Goal: Information Seeking & Learning: Understand process/instructions

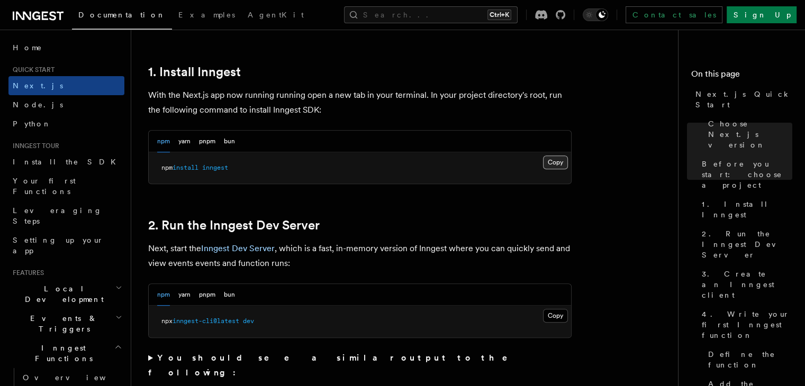
click at [549, 163] on button "Copy Copied" at bounding box center [555, 163] width 25 height 14
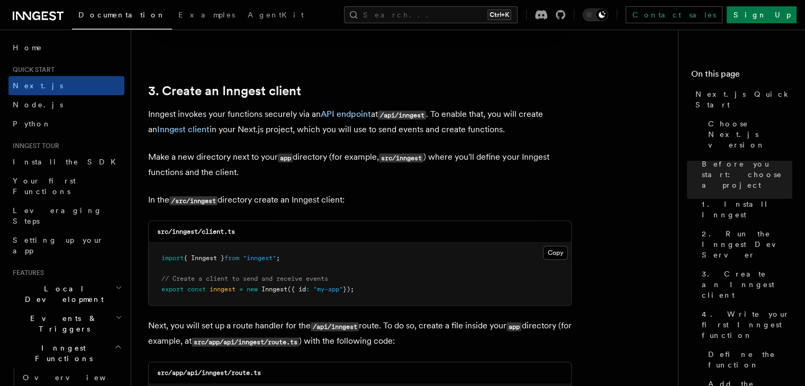
scroll to position [1215, 0]
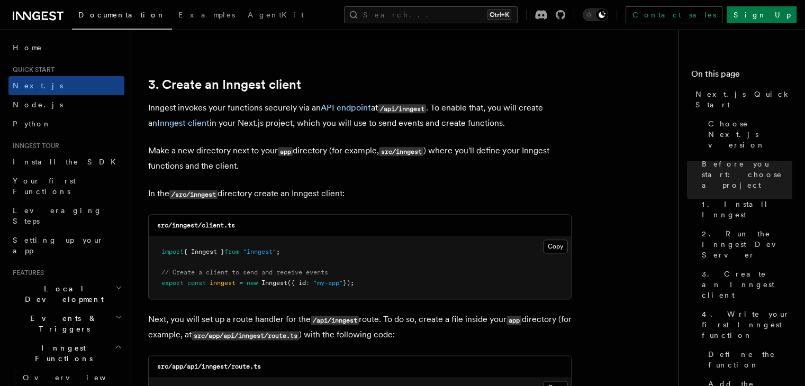
drag, startPoint x: 222, startPoint y: 191, endPoint x: 409, endPoint y: 189, distance: 186.9
click at [409, 189] on p "In the /src/inngest directory create an Inngest client:" at bounding box center [359, 193] width 423 height 15
click at [499, 157] on p "Make a new directory next to your app directory (for example, src/inngest ) whe…" at bounding box center [359, 158] width 423 height 30
click at [368, 195] on p "In the /src/inngest directory create an Inngest client:" at bounding box center [359, 193] width 423 height 15
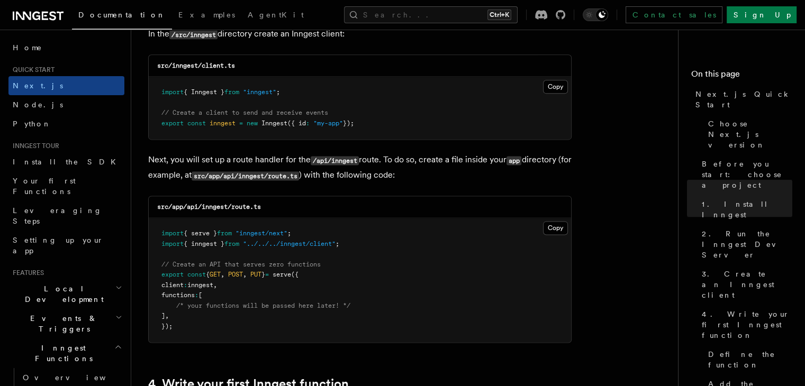
scroll to position [1378, 0]
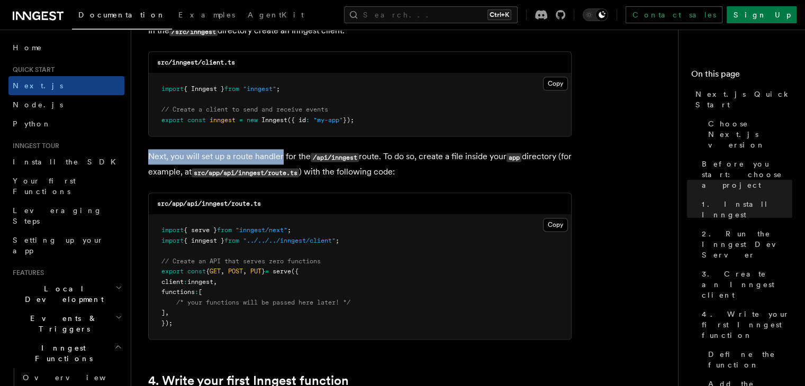
drag, startPoint x: 142, startPoint y: 155, endPoint x: 283, endPoint y: 159, distance: 140.8
click at [350, 151] on p "Next, you will set up a route handler for the /api/inngest route. To do so, cre…" at bounding box center [359, 164] width 423 height 31
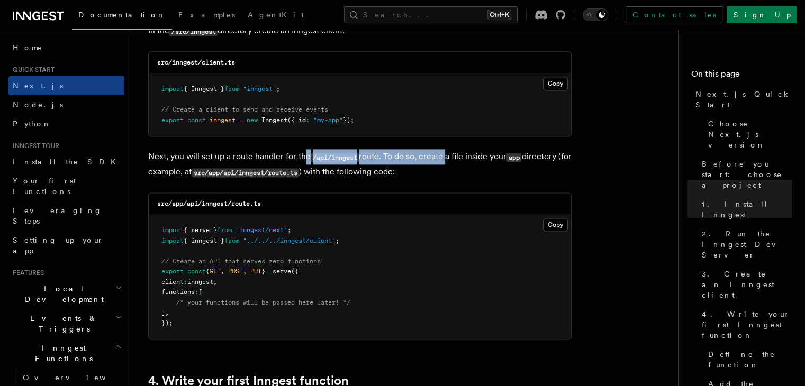
drag, startPoint x: 305, startPoint y: 157, endPoint x: 447, endPoint y: 155, distance: 141.9
click at [447, 155] on p "Next, you will set up a route handler for the /api/inngest route. To do so, cre…" at bounding box center [359, 164] width 423 height 31
click at [476, 156] on p "Next, you will set up a route handler for the /api/inngest route. To do so, cre…" at bounding box center [359, 164] width 423 height 31
drag, startPoint x: 417, startPoint y: 159, endPoint x: 475, endPoint y: 161, distance: 58.2
click at [475, 161] on p "Next, you will set up a route handler for the /api/inngest route. To do so, cre…" at bounding box center [359, 164] width 423 height 31
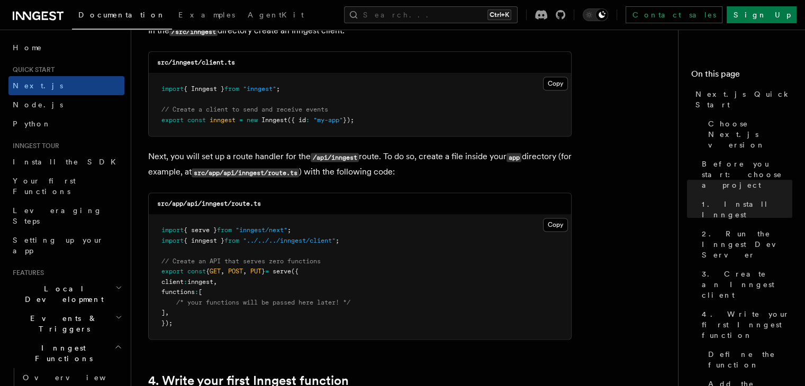
click at [449, 170] on p "Next, you will set up a route handler for the /api/inngest route. To do so, cre…" at bounding box center [359, 164] width 423 height 31
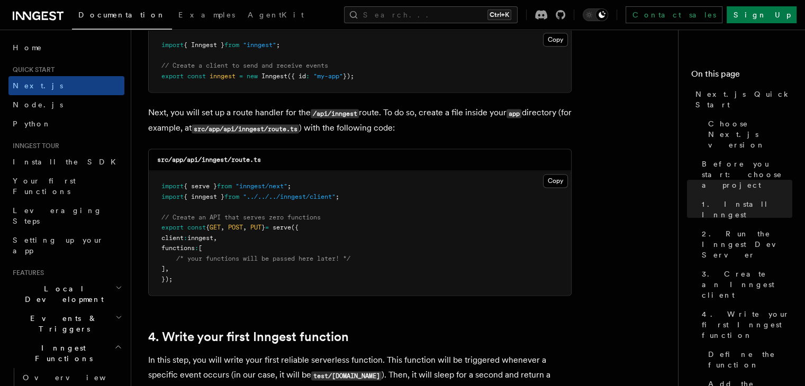
scroll to position [1425, 0]
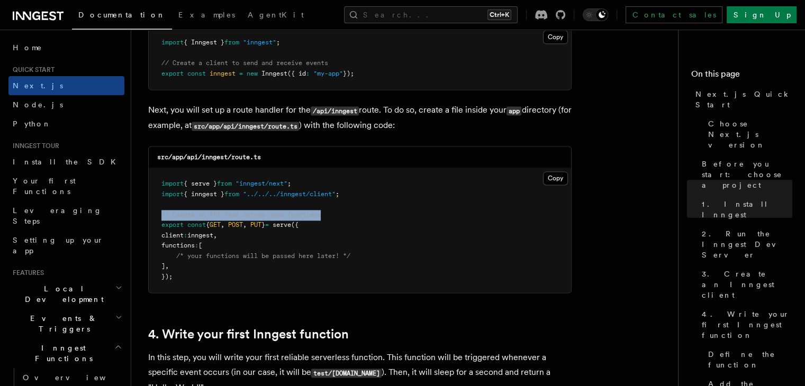
drag, startPoint x: 159, startPoint y: 212, endPoint x: 347, endPoint y: 221, distance: 188.1
click at [347, 221] on pre "import { serve } from "inngest/next" ; import { inngest } from "../../../innges…" at bounding box center [360, 230] width 422 height 124
click at [354, 233] on pre "import { serve } from "inngest/next" ; import { inngest } from "../../../innges…" at bounding box center [360, 230] width 422 height 124
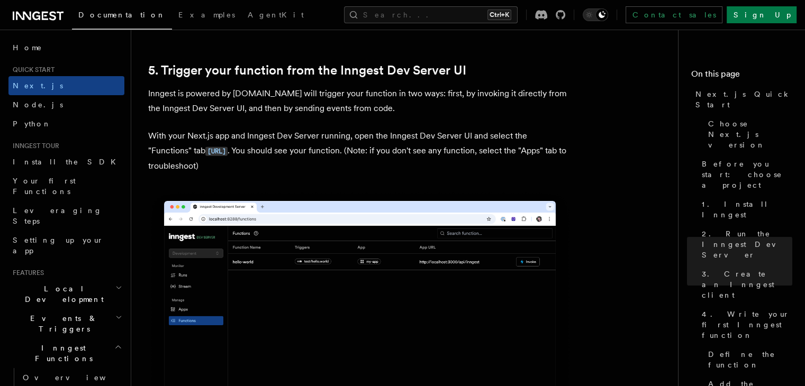
scroll to position [2435, 0]
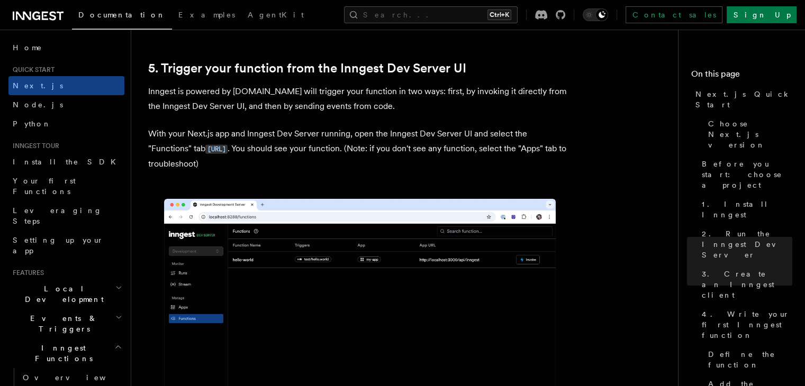
click at [299, 166] on p "With your Next.js app and Inngest Dev Server running, open the Inngest Dev Serv…" at bounding box center [359, 149] width 423 height 45
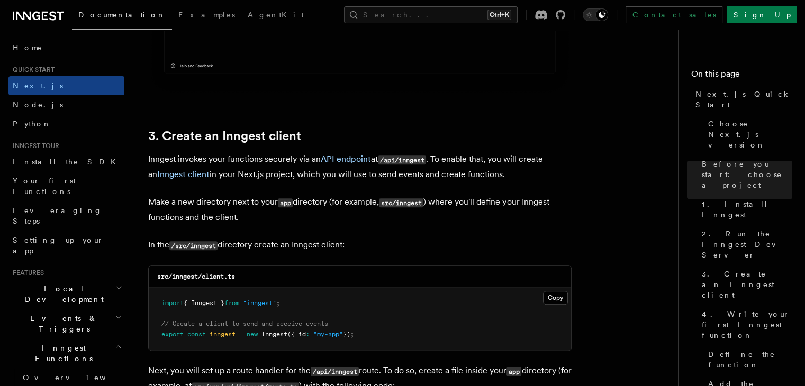
scroll to position [1204, 0]
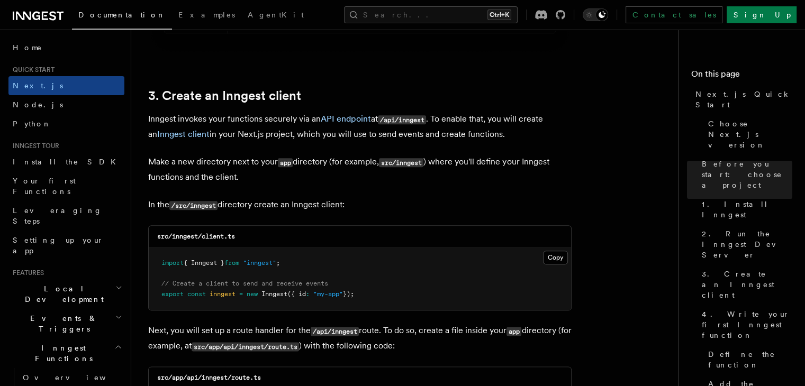
click at [115, 313] on icon "button" at bounding box center [118, 317] width 7 height 8
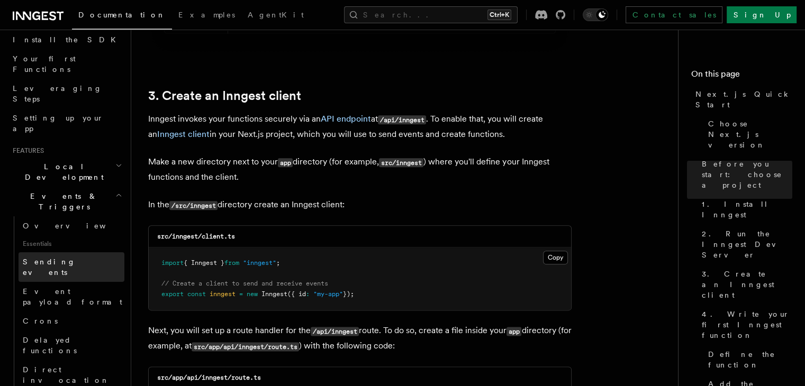
scroll to position [123, 0]
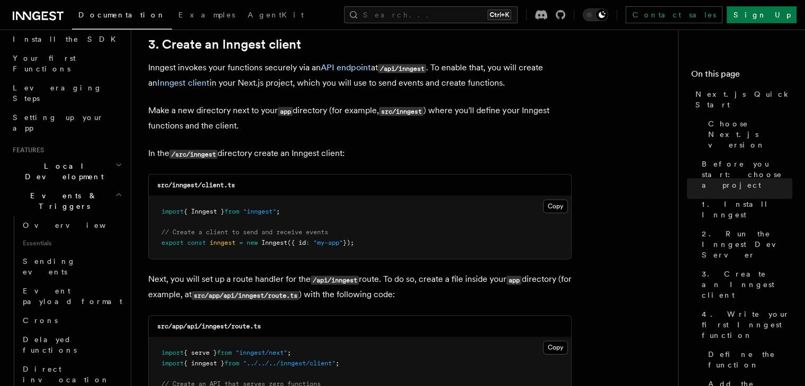
scroll to position [1260, 0]
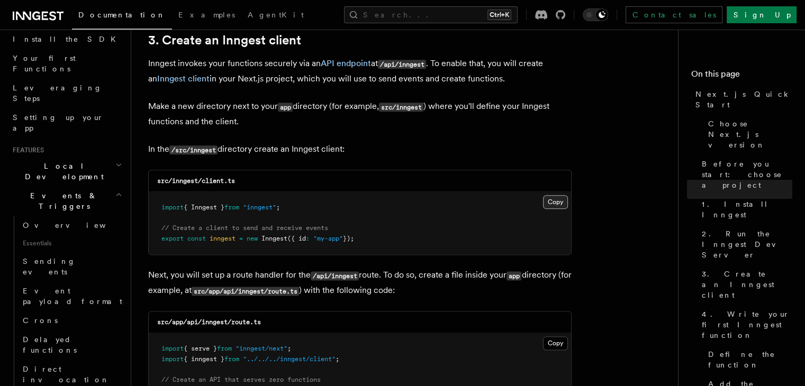
click at [553, 201] on button "Copy Copied" at bounding box center [555, 202] width 25 height 14
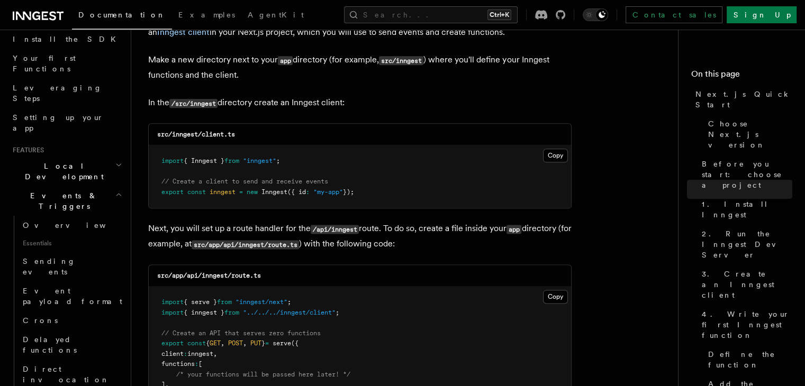
scroll to position [1306, 0]
drag, startPoint x: 142, startPoint y: 231, endPoint x: 266, endPoint y: 228, distance: 124.4
click at [256, 245] on code "src/app/api/inngest/route.ts" at bounding box center [245, 244] width 107 height 9
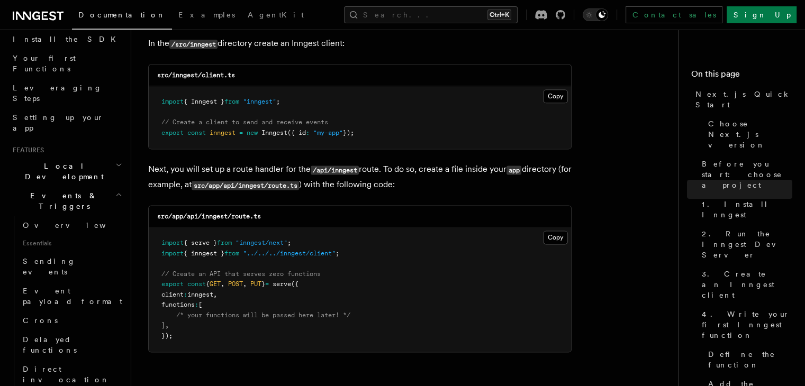
scroll to position [1366, 0]
click at [554, 237] on button "Copy Copied" at bounding box center [555, 238] width 25 height 14
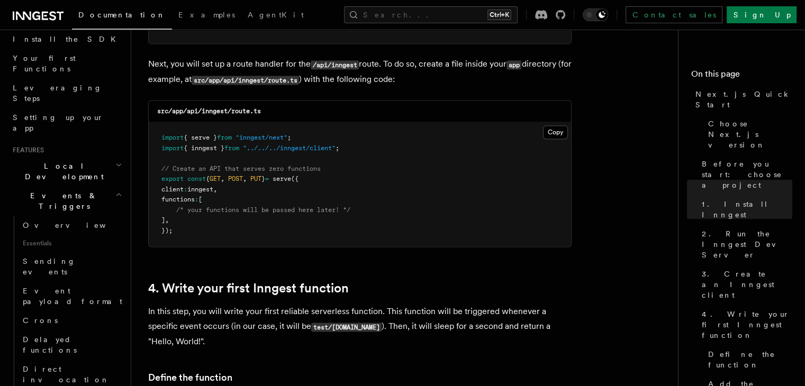
scroll to position [1471, 0]
click at [430, 191] on pre "import { serve } from "inngest/next" ; import { inngest } from "../../../innges…" at bounding box center [360, 184] width 422 height 124
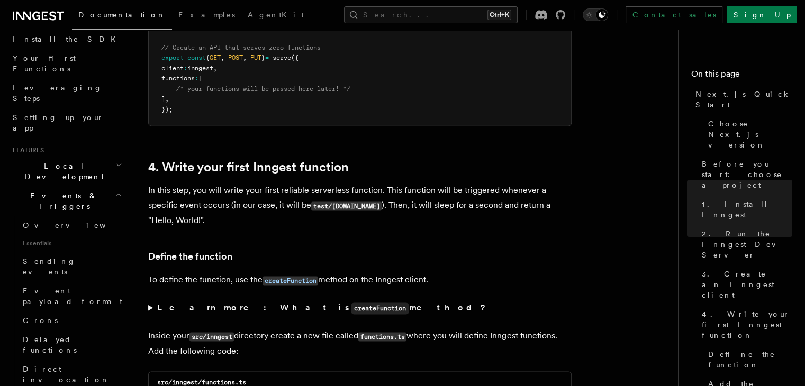
scroll to position [1593, 0]
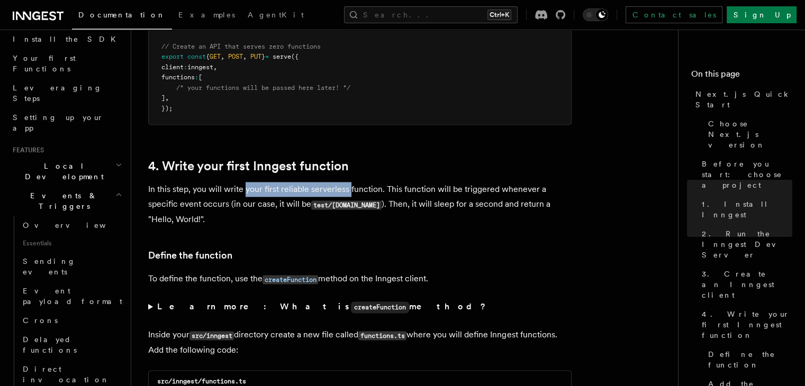
drag, startPoint x: 246, startPoint y: 196, endPoint x: 348, endPoint y: 197, distance: 102.2
click at [348, 197] on p "In this step, you will write your first reliable serverless function. This func…" at bounding box center [359, 204] width 423 height 45
click at [392, 194] on p "In this step, you will write your first reliable serverless function. This func…" at bounding box center [359, 204] width 423 height 45
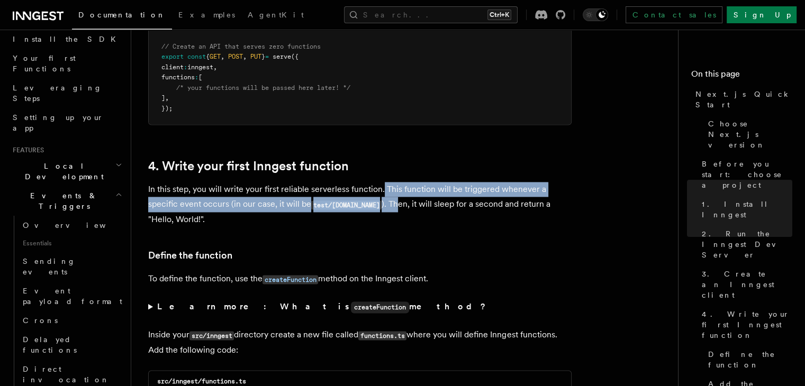
drag, startPoint x: 382, startPoint y: 191, endPoint x: 392, endPoint y: 212, distance: 23.4
click at [392, 212] on p "In this step, you will write your first reliable serverless function. This func…" at bounding box center [359, 204] width 423 height 45
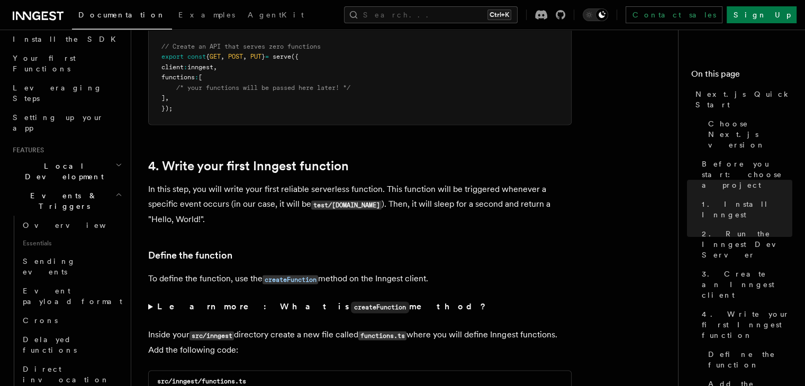
click at [434, 209] on p "In this step, you will write your first reliable serverless function. This func…" at bounding box center [359, 204] width 423 height 45
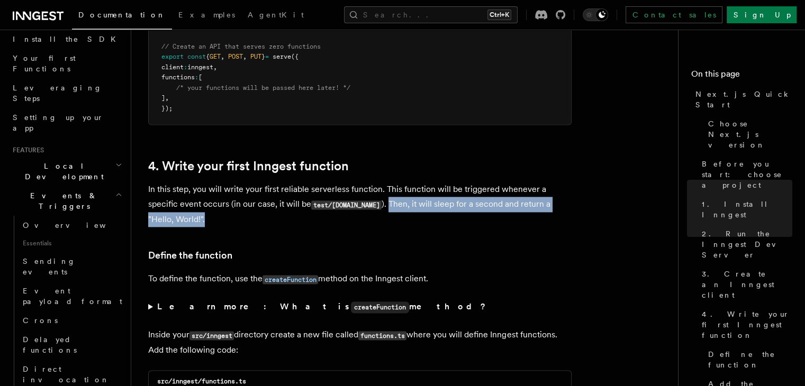
drag, startPoint x: 383, startPoint y: 206, endPoint x: 485, endPoint y: 213, distance: 102.4
click at [485, 213] on p "In this step, you will write your first reliable serverless function. This func…" at bounding box center [359, 204] width 423 height 45
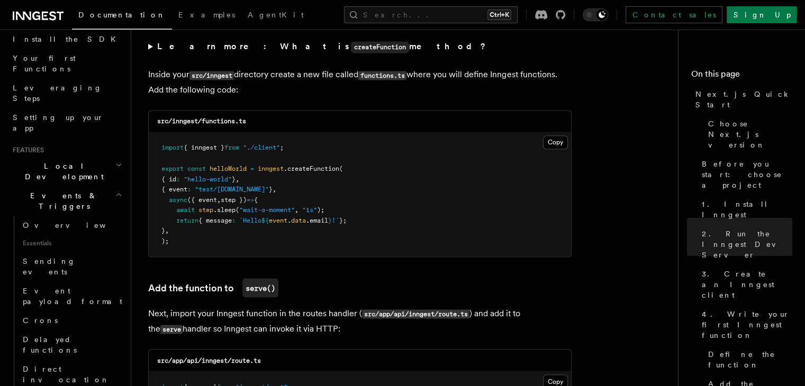
scroll to position [1827, 0]
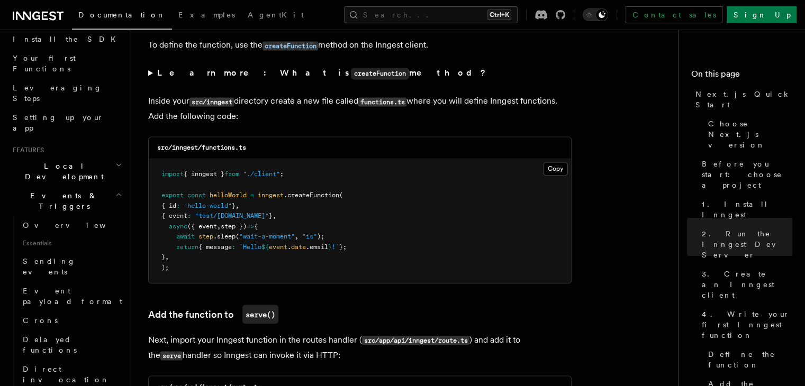
click at [314, 113] on p "Inside your src/inngest directory create a new file called functions.ts where y…" at bounding box center [359, 109] width 423 height 30
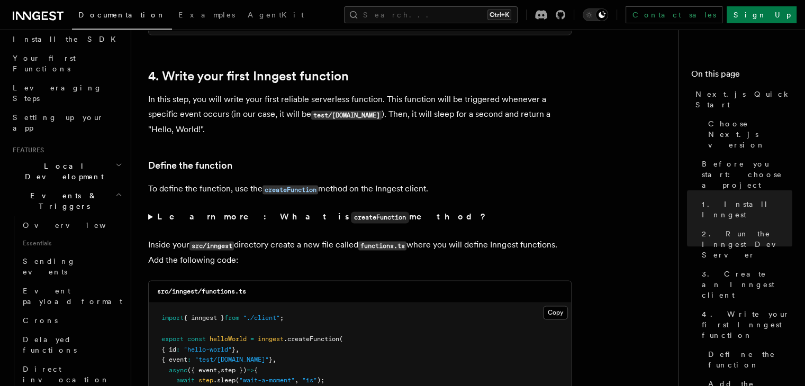
scroll to position [1681, 0]
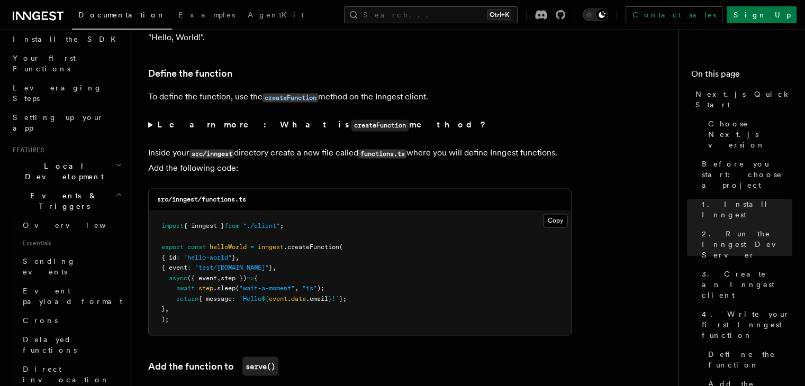
scroll to position [1793, 0]
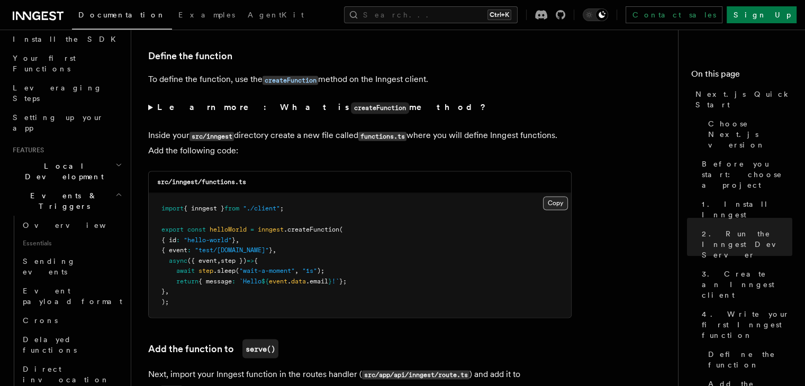
click at [545, 205] on button "Copy Copied" at bounding box center [555, 203] width 25 height 14
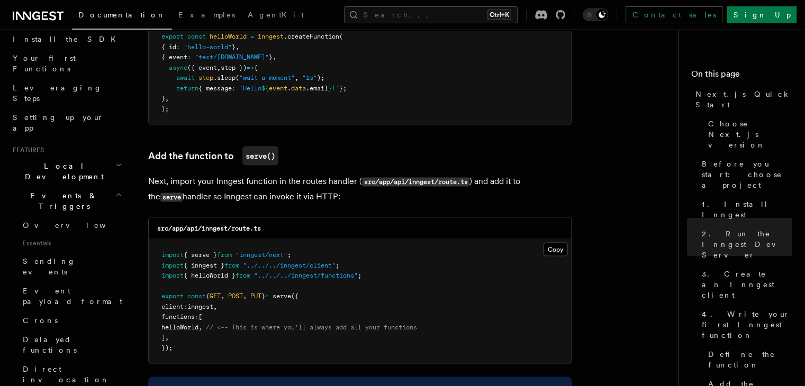
scroll to position [1986, 0]
click at [330, 165] on h3 "Add the function to serve()" at bounding box center [359, 155] width 423 height 19
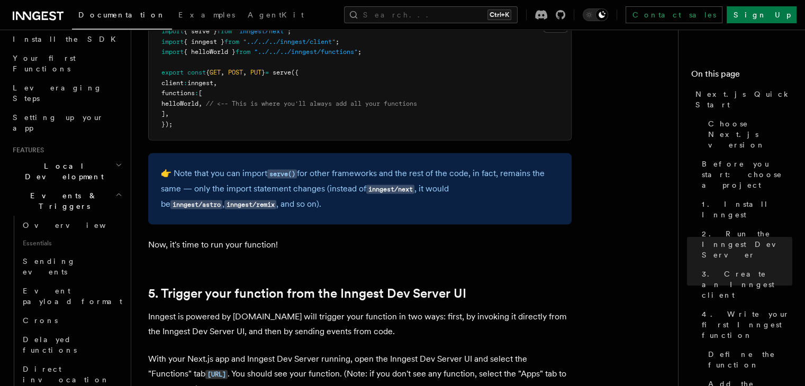
scroll to position [2216, 0]
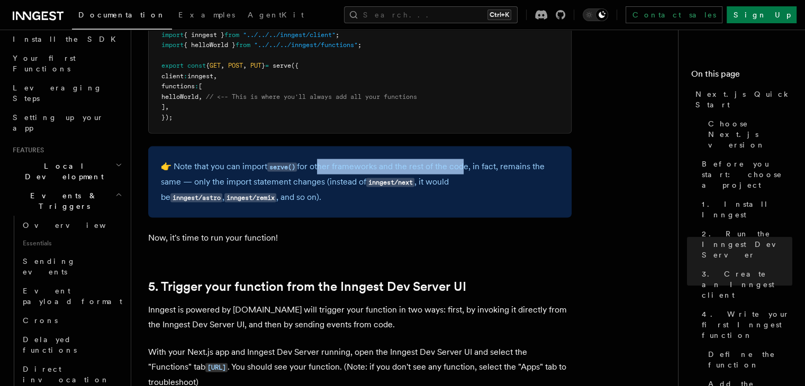
drag, startPoint x: 320, startPoint y: 166, endPoint x: 466, endPoint y: 166, distance: 145.6
click at [466, 166] on p "👉 Note that you can import serve() for other frameworks and the rest of the cod…" at bounding box center [360, 182] width 398 height 46
click at [491, 167] on p "👉 Note that you can import serve() for other frameworks and the rest of the cod…" at bounding box center [360, 182] width 398 height 46
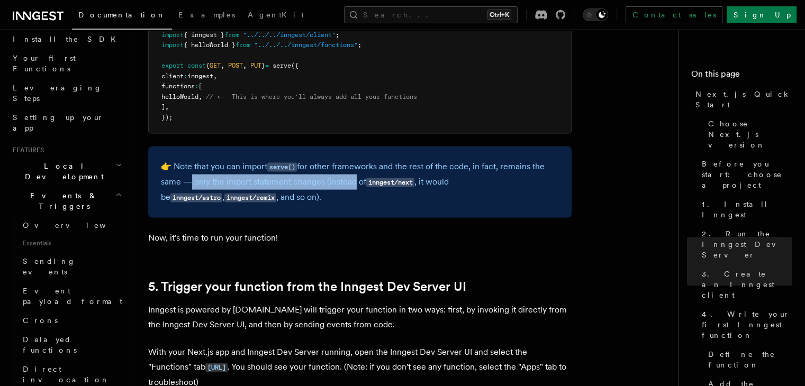
drag, startPoint x: 184, startPoint y: 183, endPoint x: 351, endPoint y: 188, distance: 167.4
click at [351, 188] on p "👉 Note that you can import serve() for other frameworks and the rest of the cod…" at bounding box center [360, 182] width 398 height 46
click at [385, 210] on div "👉 Note that you can import serve() for other frameworks and the rest of the cod…" at bounding box center [359, 182] width 423 height 71
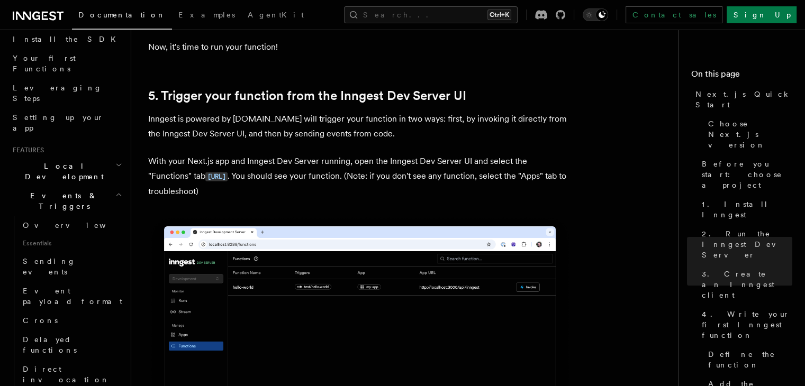
scroll to position [2405, 0]
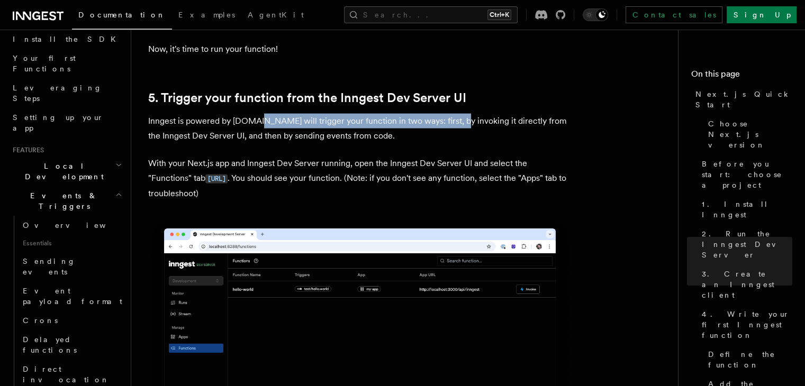
drag, startPoint x: 256, startPoint y: 126, endPoint x: 450, endPoint y: 128, distance: 194.3
click at [450, 128] on p "Inngest is powered by events.You will trigger your function in two ways: first,…" at bounding box center [359, 129] width 423 height 30
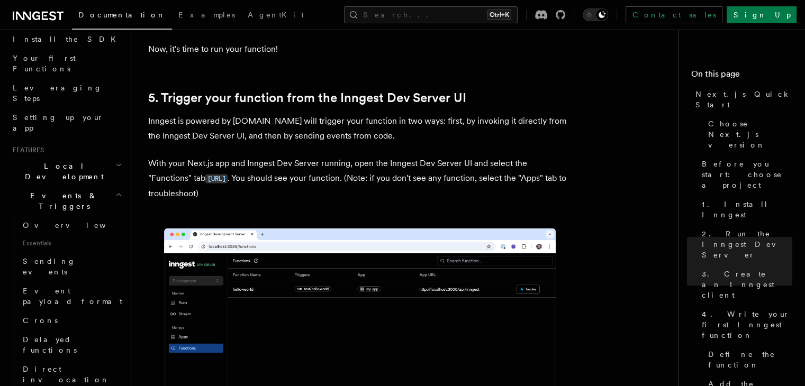
click at [478, 132] on p "Inngest is powered by events.You will trigger your function in two ways: first,…" at bounding box center [359, 129] width 423 height 30
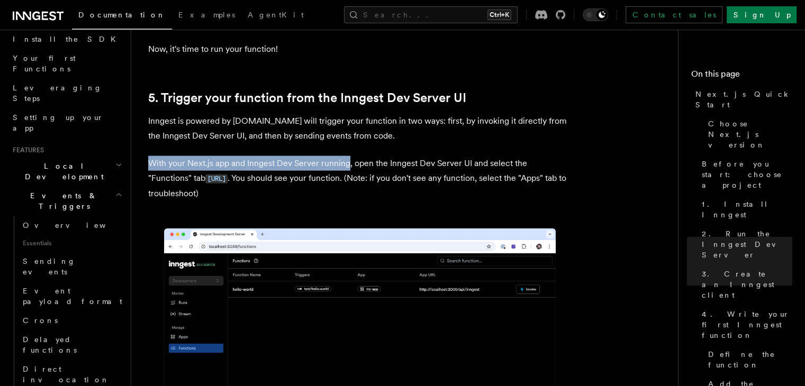
drag, startPoint x: 145, startPoint y: 169, endPoint x: 349, endPoint y: 167, distance: 204.3
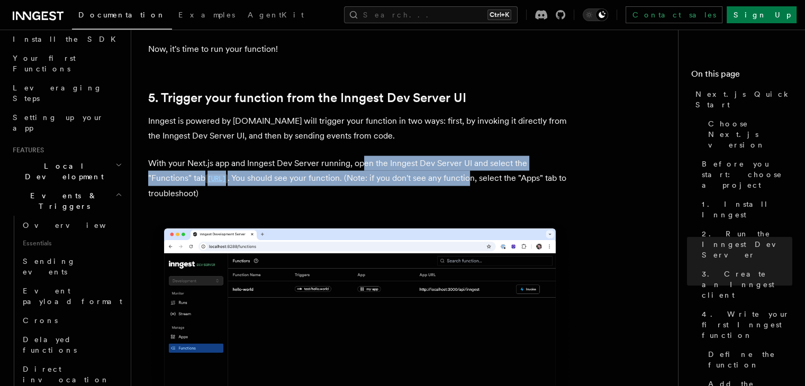
drag, startPoint x: 363, startPoint y: 166, endPoint x: 515, endPoint y: 178, distance: 152.4
click at [515, 178] on p "With your Next.js app and Inngest Dev Server running, open the Inngest Dev Serv…" at bounding box center [359, 178] width 423 height 45
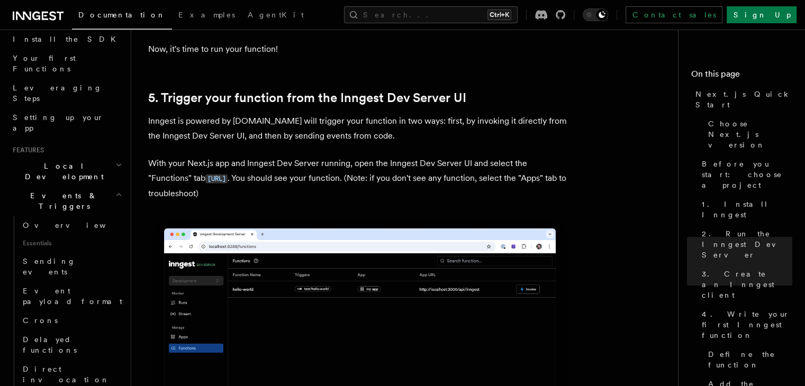
click at [352, 129] on p "Inngest is powered by events.You will trigger your function in two ways: first,…" at bounding box center [359, 129] width 423 height 30
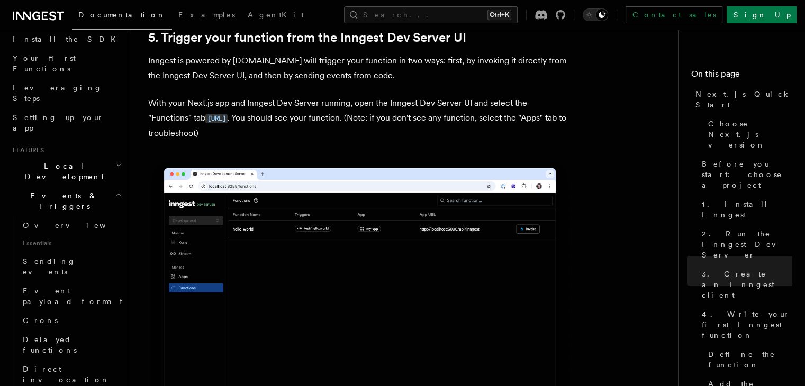
scroll to position [2462, 0]
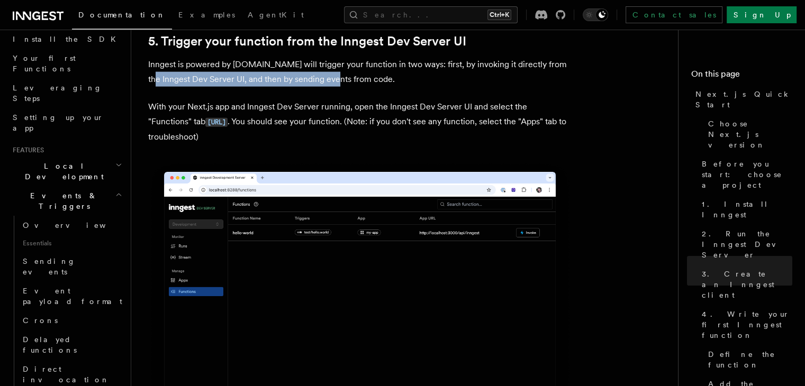
drag, startPoint x: 152, startPoint y: 83, endPoint x: 337, endPoint y: 88, distance: 184.8
click at [337, 87] on p "Inngest is powered by events.You will trigger your function in two ways: first,…" at bounding box center [359, 72] width 423 height 30
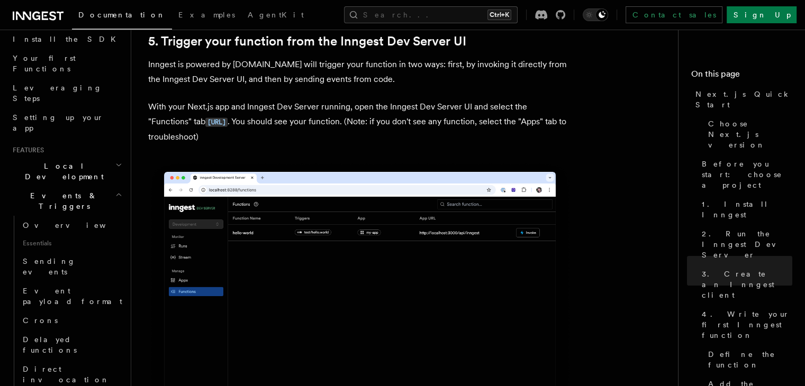
drag, startPoint x: 151, startPoint y: 109, endPoint x: 319, endPoint y: 101, distance: 168.5
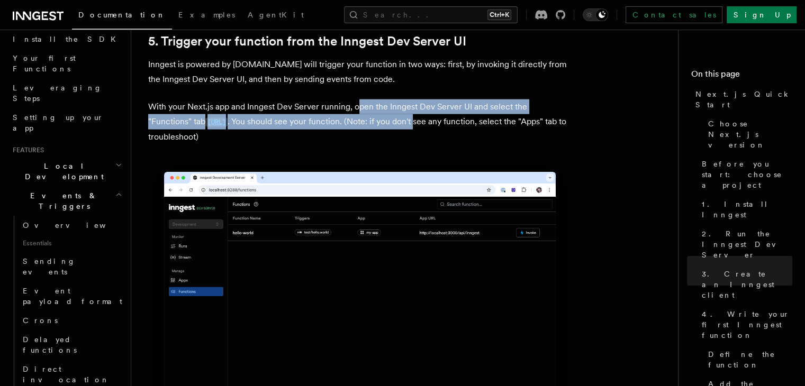
drag, startPoint x: 356, startPoint y: 101, endPoint x: 470, endPoint y: 117, distance: 115.0
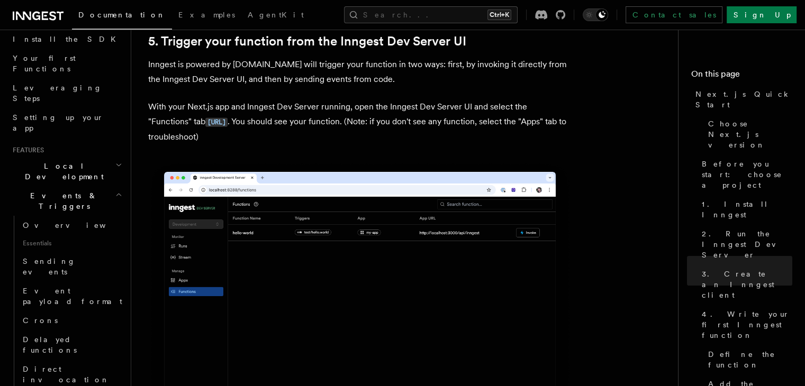
click at [354, 142] on p "With your Next.js app and Inngest Dev Server running, open the Inngest Dev Serv…" at bounding box center [359, 122] width 423 height 45
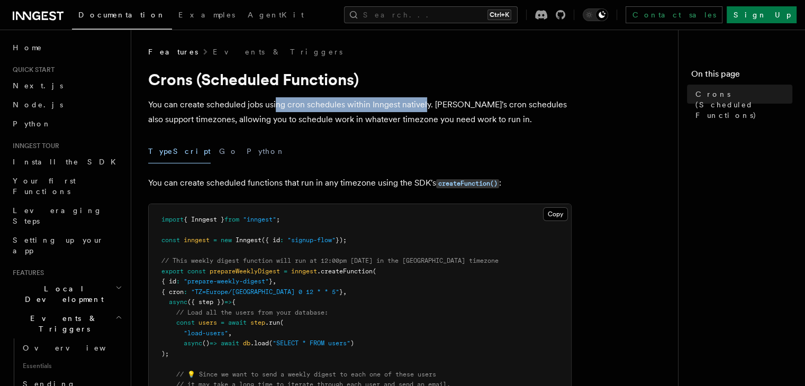
drag, startPoint x: 274, startPoint y: 104, endPoint x: 424, endPoint y: 109, distance: 150.4
click at [424, 109] on p "You can create scheduled jobs using cron schedules within Inngest natively. [PE…" at bounding box center [359, 112] width 423 height 30
click at [434, 105] on p "You can create scheduled jobs using cron schedules within Inngest natively. [PE…" at bounding box center [359, 112] width 423 height 30
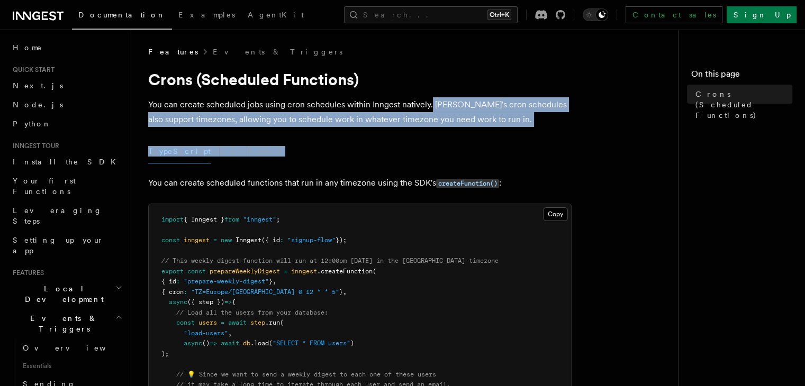
drag, startPoint x: 430, startPoint y: 105, endPoint x: 493, endPoint y: 131, distance: 68.1
click at [397, 156] on div "TypeScript Go Python" at bounding box center [359, 152] width 423 height 24
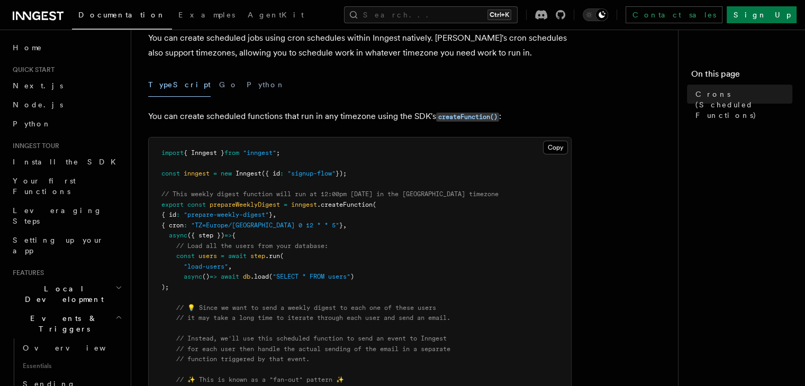
scroll to position [67, 0]
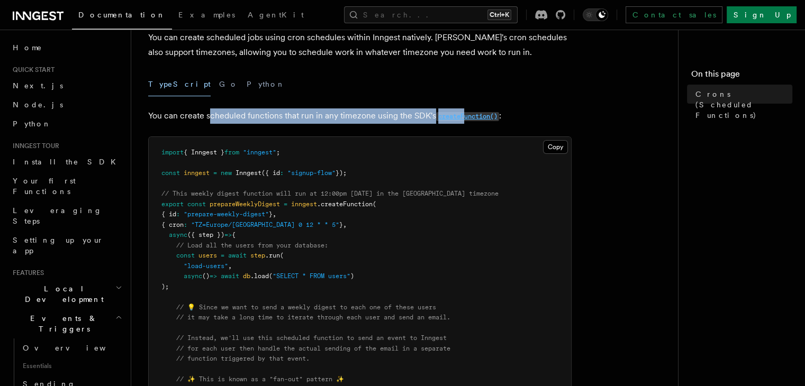
drag, startPoint x: 211, startPoint y: 119, endPoint x: 472, endPoint y: 115, distance: 261.0
click at [472, 115] on p "You can create scheduled functions that run in any timezone using the SDK's cre…" at bounding box center [359, 116] width 423 height 15
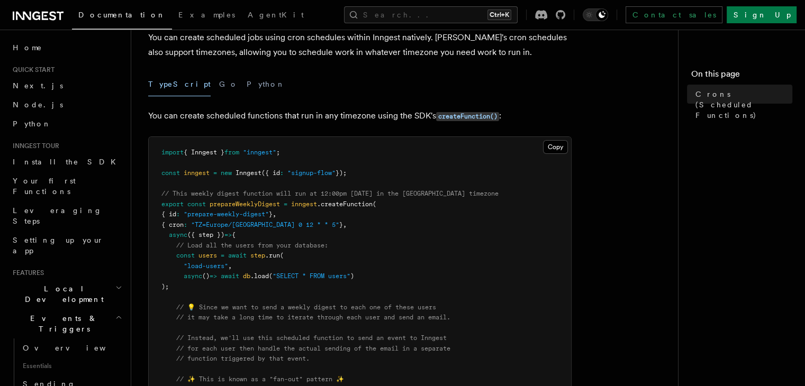
click at [551, 113] on p "You can create scheduled functions that run in any timezone using the SDK's cre…" at bounding box center [359, 116] width 423 height 15
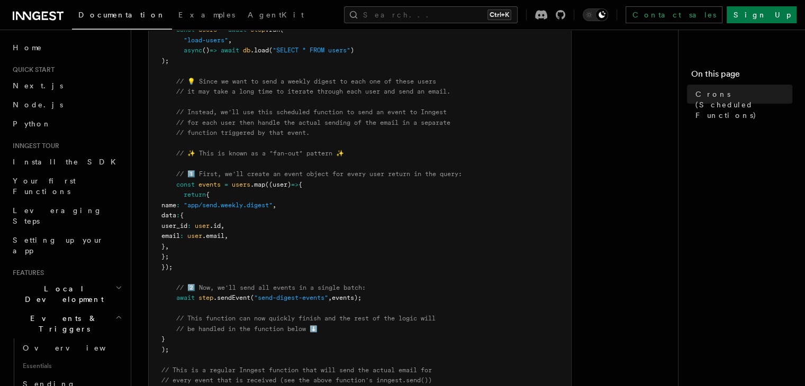
scroll to position [0, 0]
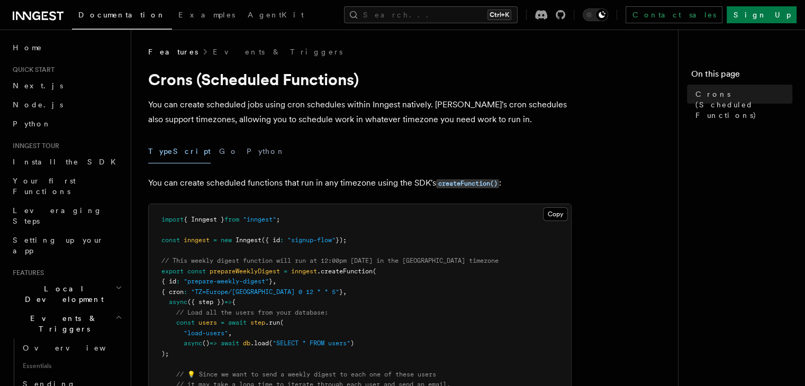
click at [474, 98] on p "You can create scheduled jobs using cron schedules within Inngest natively. [PE…" at bounding box center [359, 112] width 423 height 30
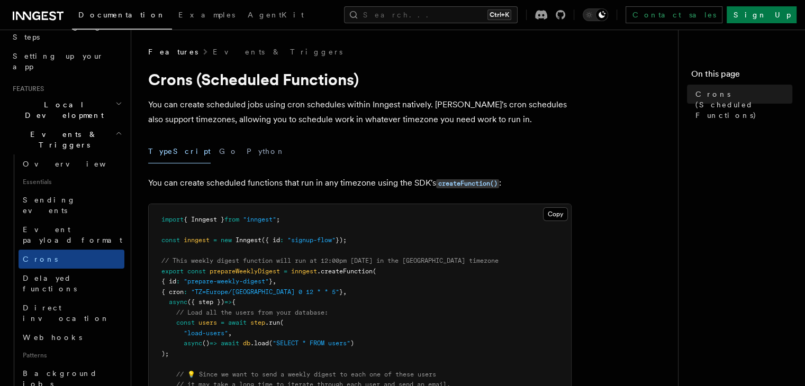
scroll to position [133, 0]
